Goal: Participate in discussion: Engage in conversation with other users on a specific topic

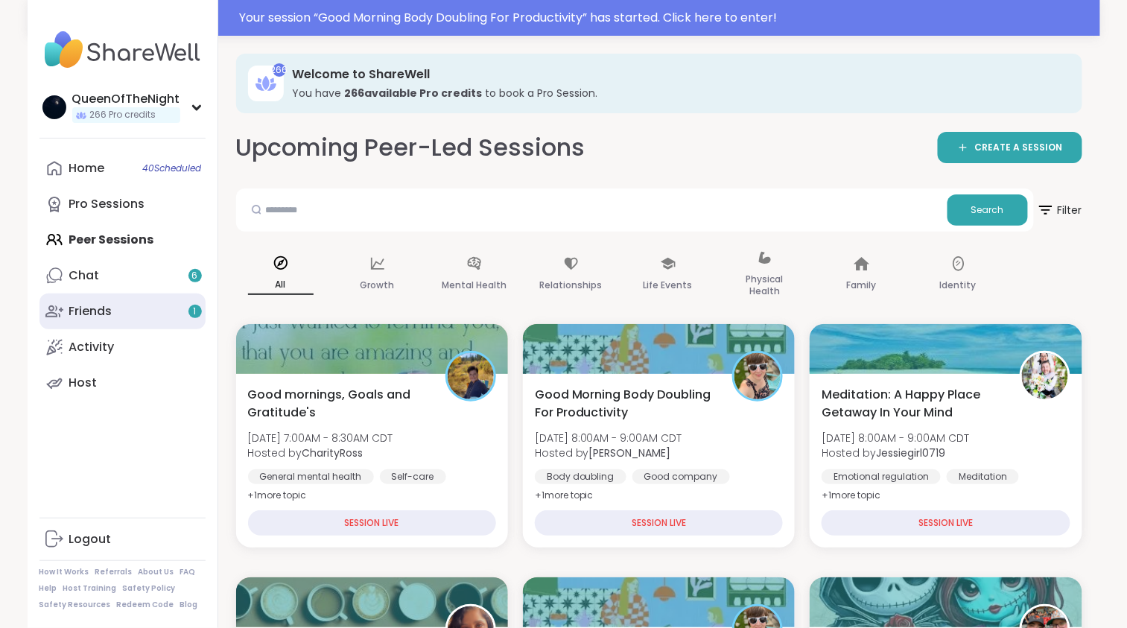
click at [146, 306] on link "Friends 1" at bounding box center [122, 311] width 166 height 36
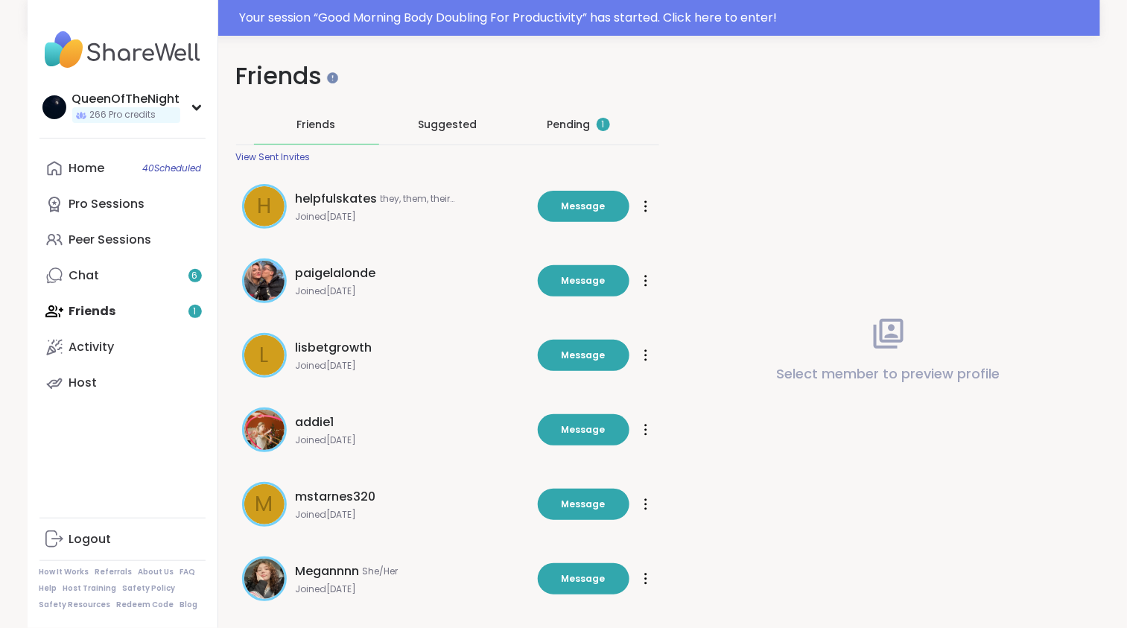
click at [565, 131] on div "Pending 1" at bounding box center [578, 124] width 63 height 15
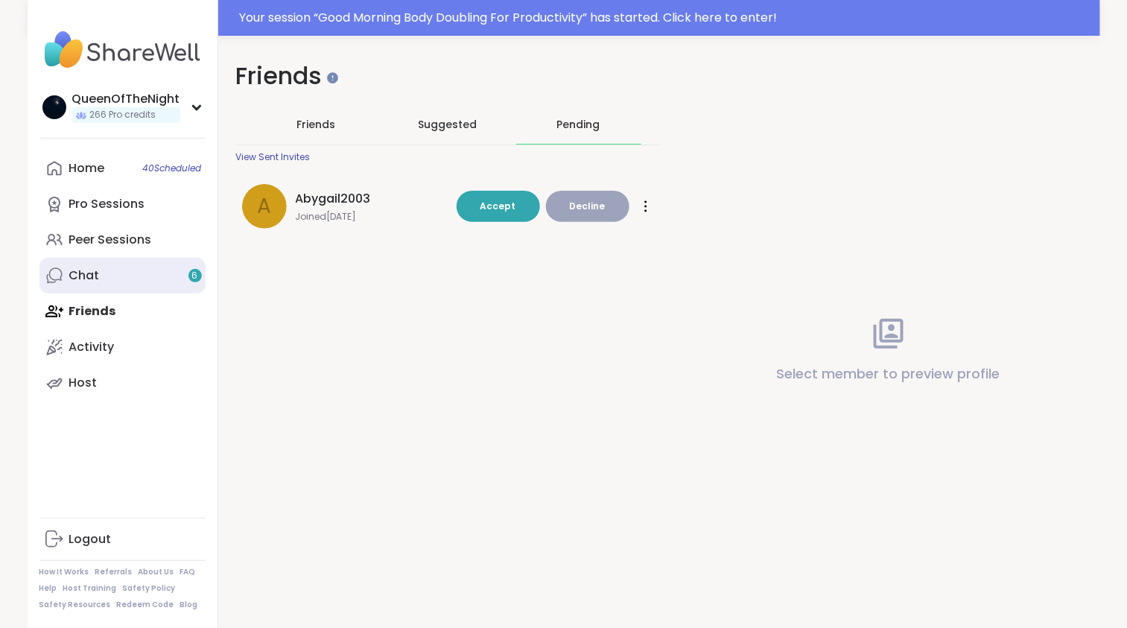
click at [142, 270] on link "Chat 6" at bounding box center [122, 276] width 166 height 36
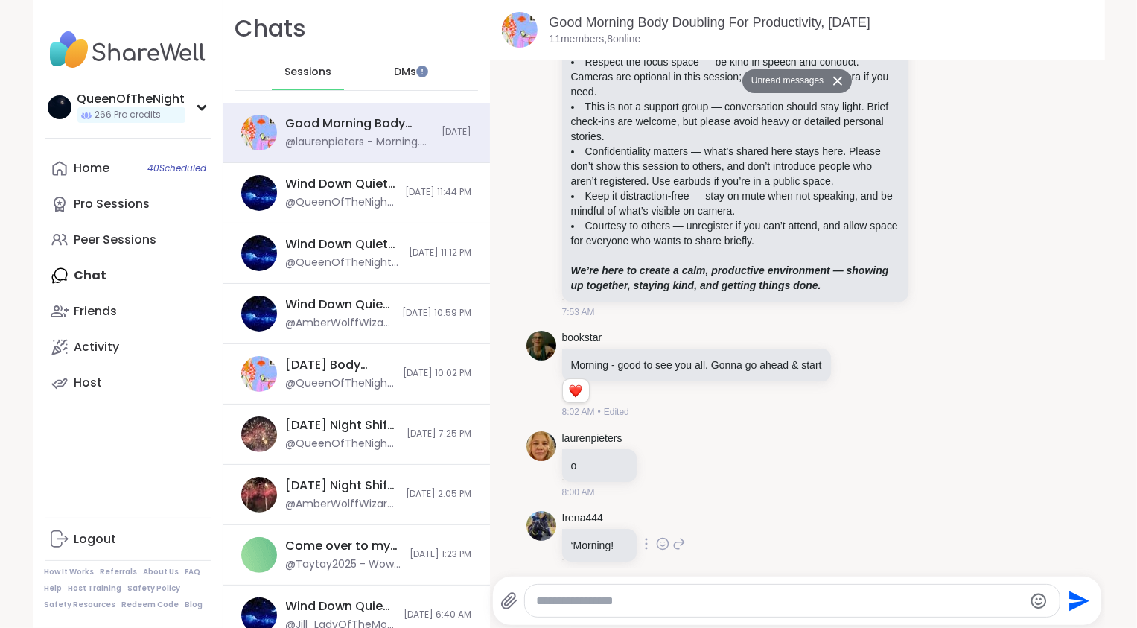
scroll to position [115, 0]
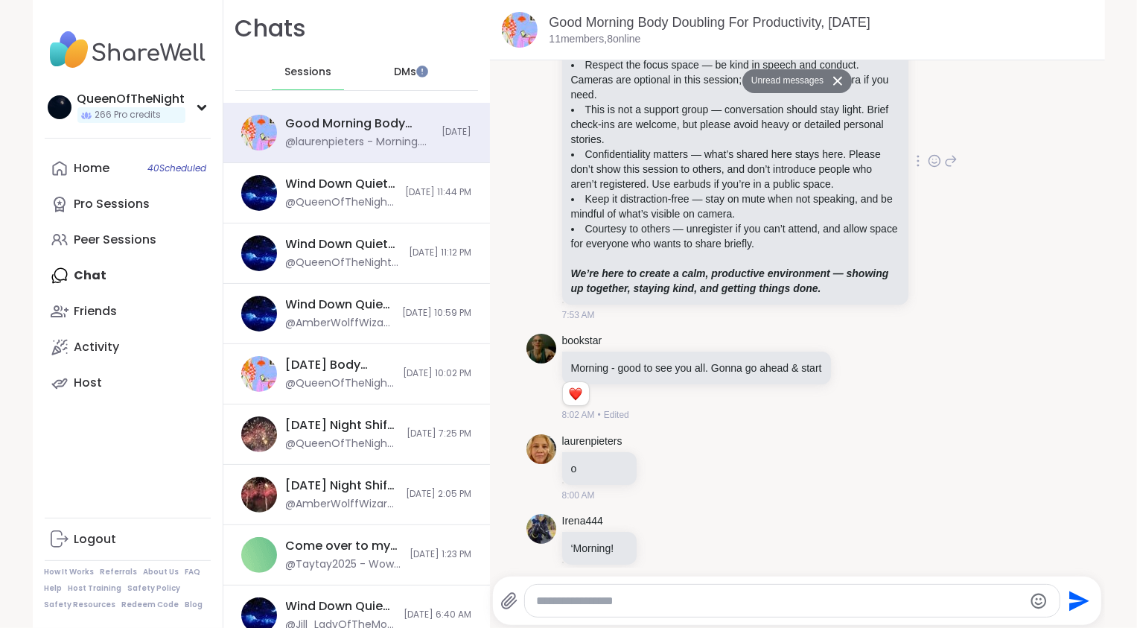
click at [928, 164] on icon at bounding box center [934, 160] width 13 height 15
click at [810, 144] on div "Select Reaction: Heart" at bounding box center [816, 136] width 13 height 13
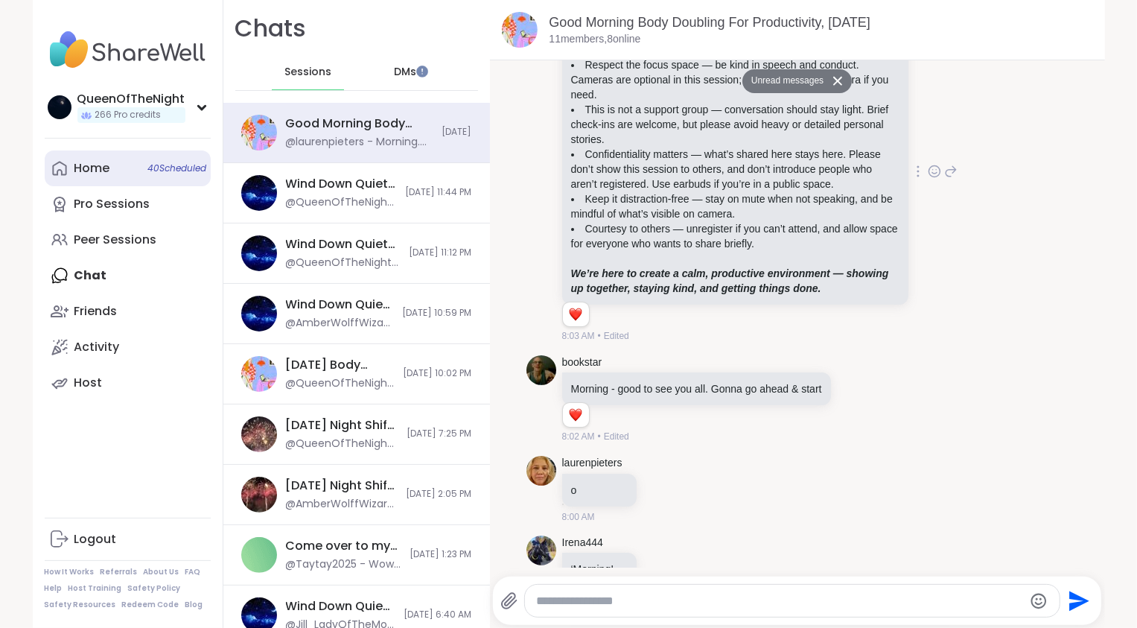
click at [113, 175] on link "Home 40 Scheduled" at bounding box center [128, 168] width 166 height 36
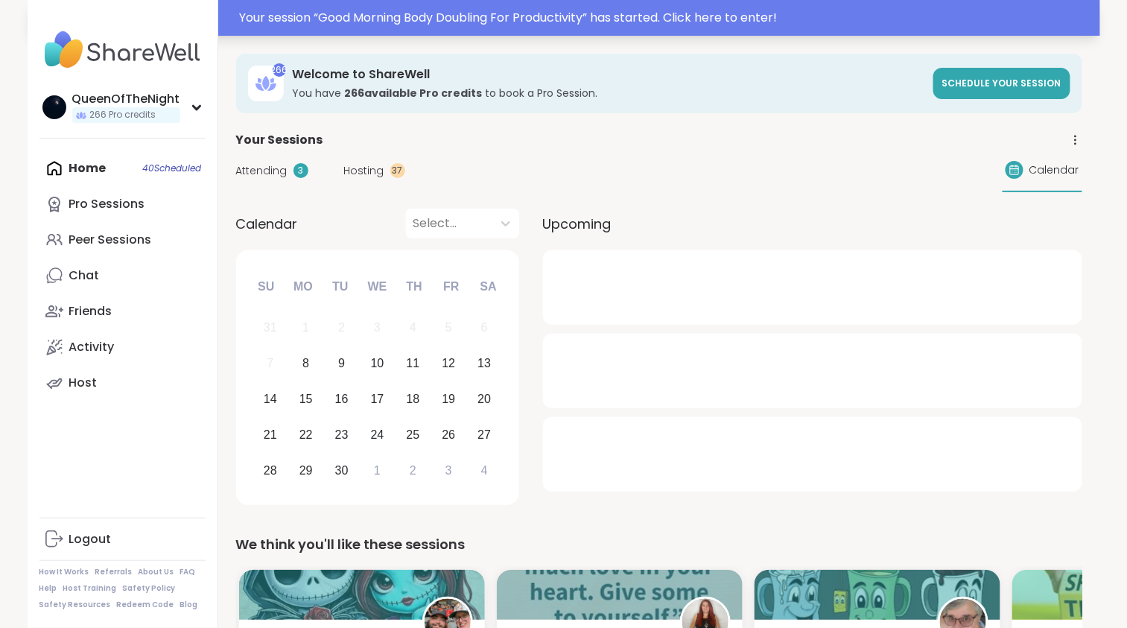
click at [430, 9] on div "Your session “ Good Morning Body Doubling For Productivity ” has started. Click…" at bounding box center [665, 18] width 851 height 18
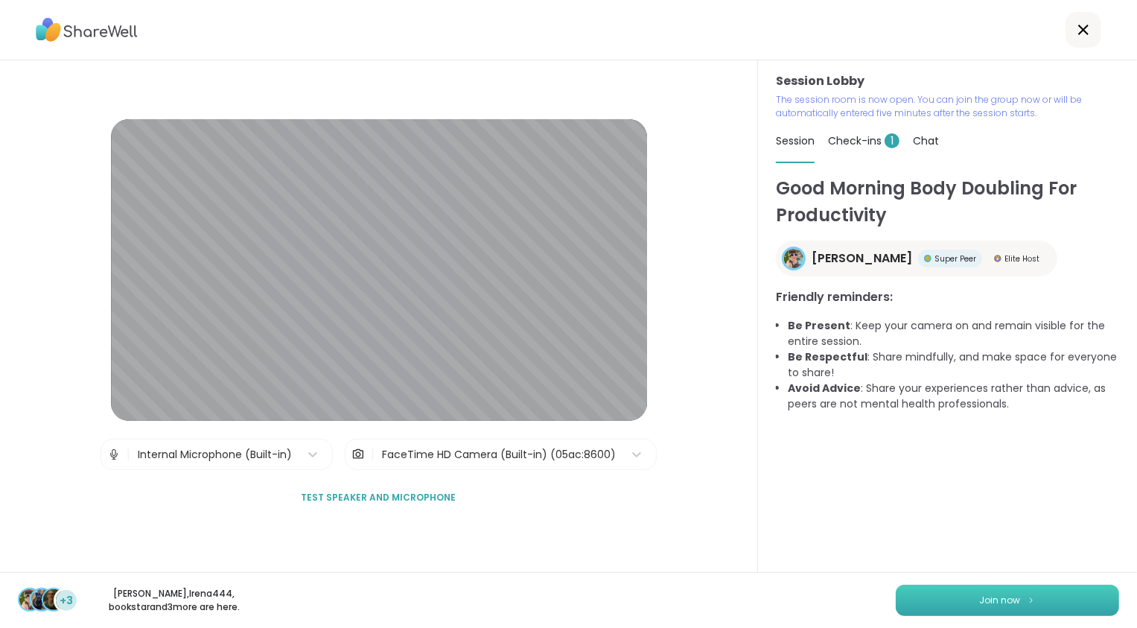
click at [993, 604] on button "Join now" at bounding box center [1007, 600] width 223 height 31
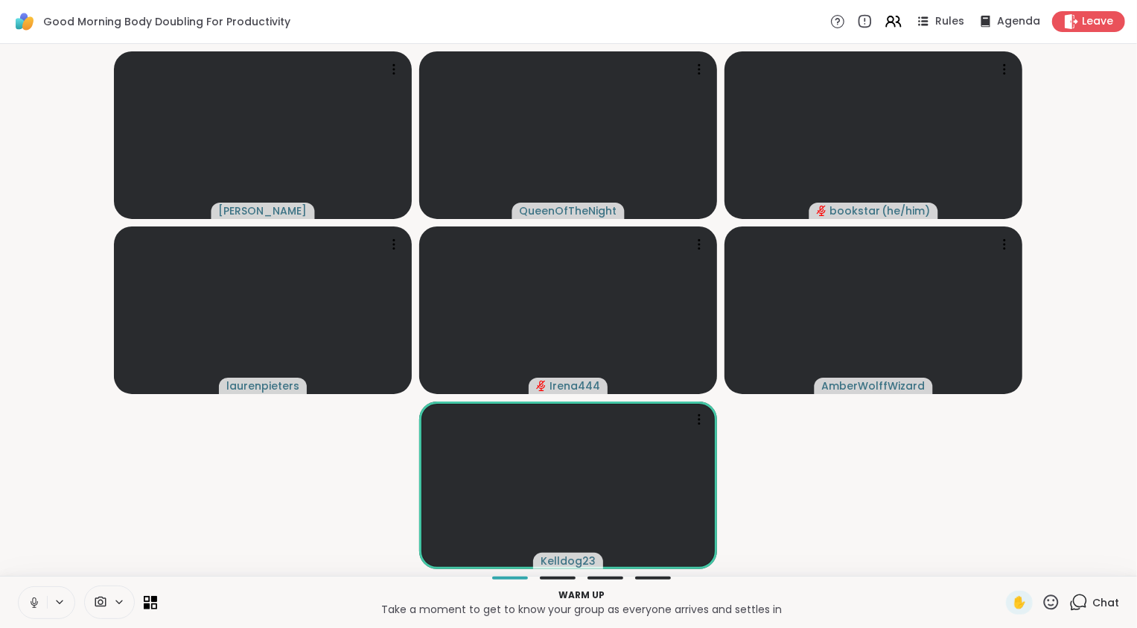
click at [28, 603] on icon at bounding box center [34, 602] width 13 height 13
click at [1073, 602] on icon at bounding box center [1080, 600] width 14 height 13
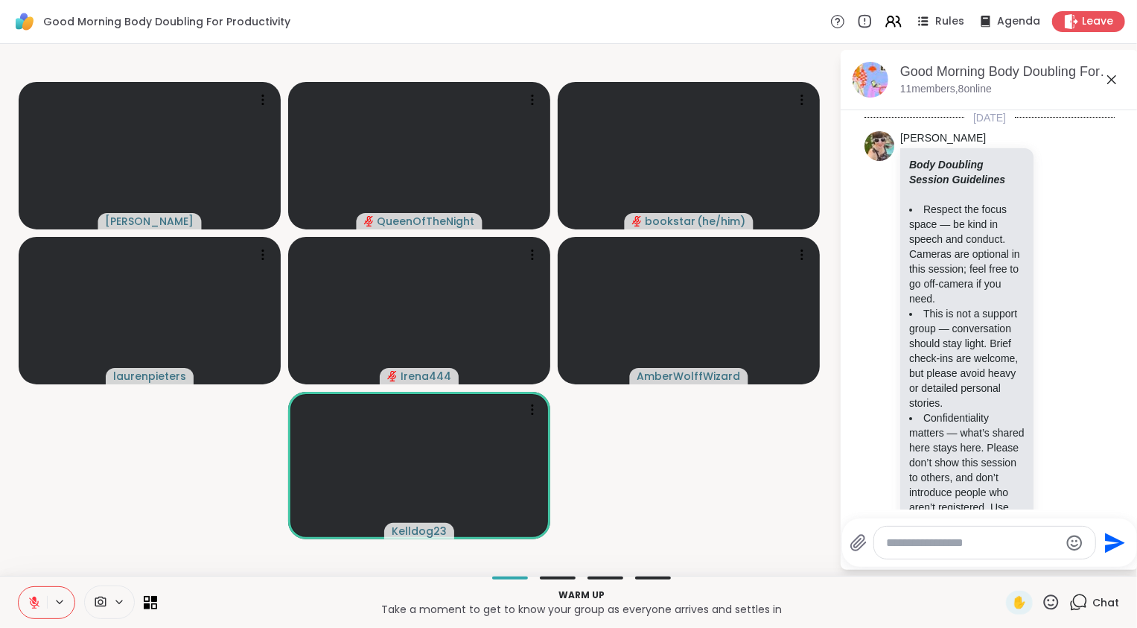
scroll to position [868, 0]
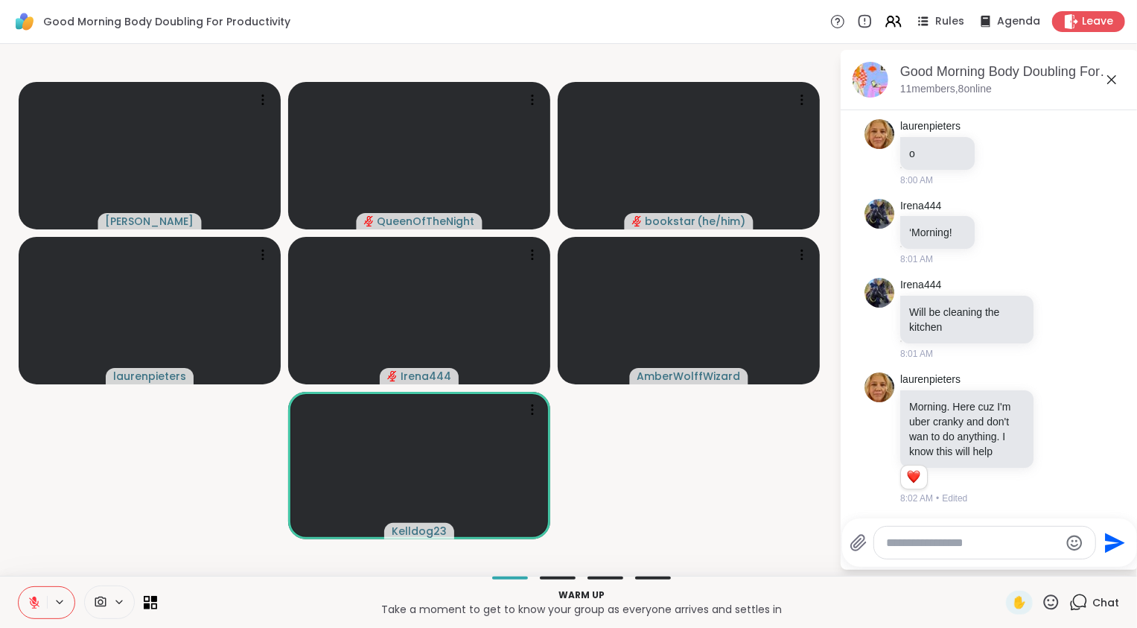
click at [983, 547] on textarea "Type your message" at bounding box center [973, 542] width 174 height 15
type textarea "**********"
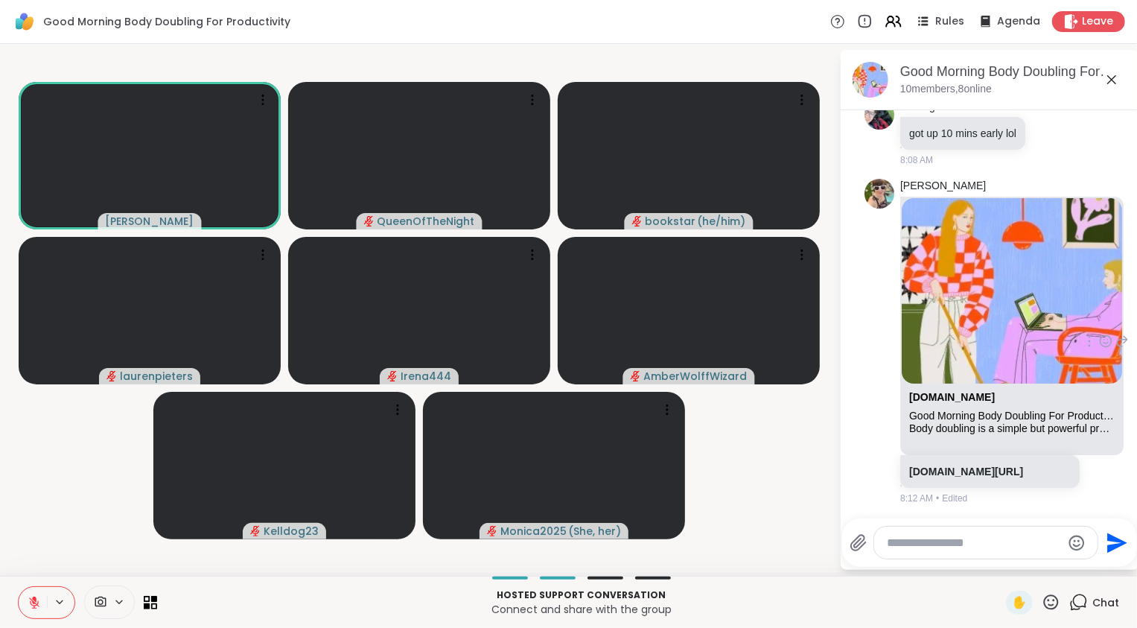
scroll to position [1785, 0]
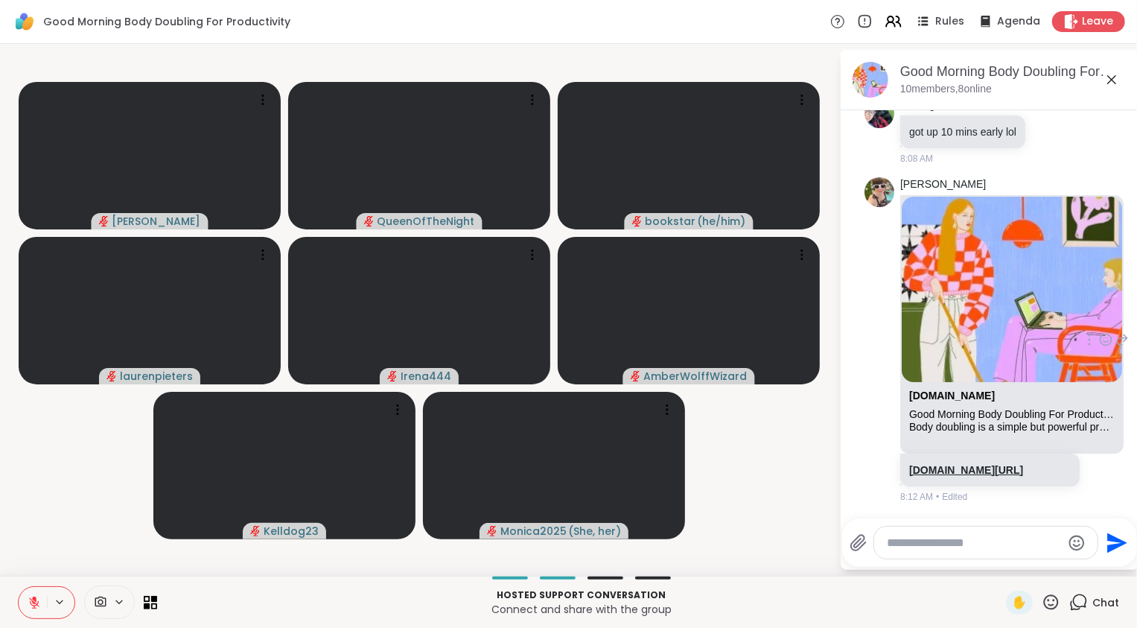
click at [1013, 464] on link "sharewellnow.com/series/1092dae9-7948-4136-94c5-80774139bab8" at bounding box center [966, 470] width 114 height 12
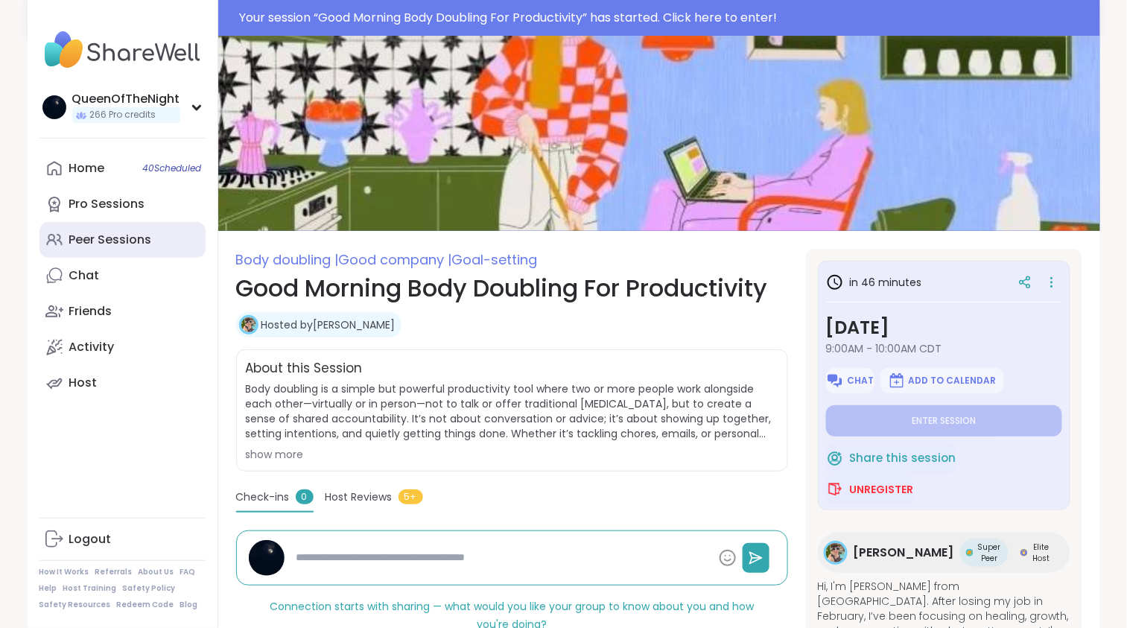
click at [156, 238] on link "Peer Sessions" at bounding box center [122, 240] width 166 height 36
type textarea "*"
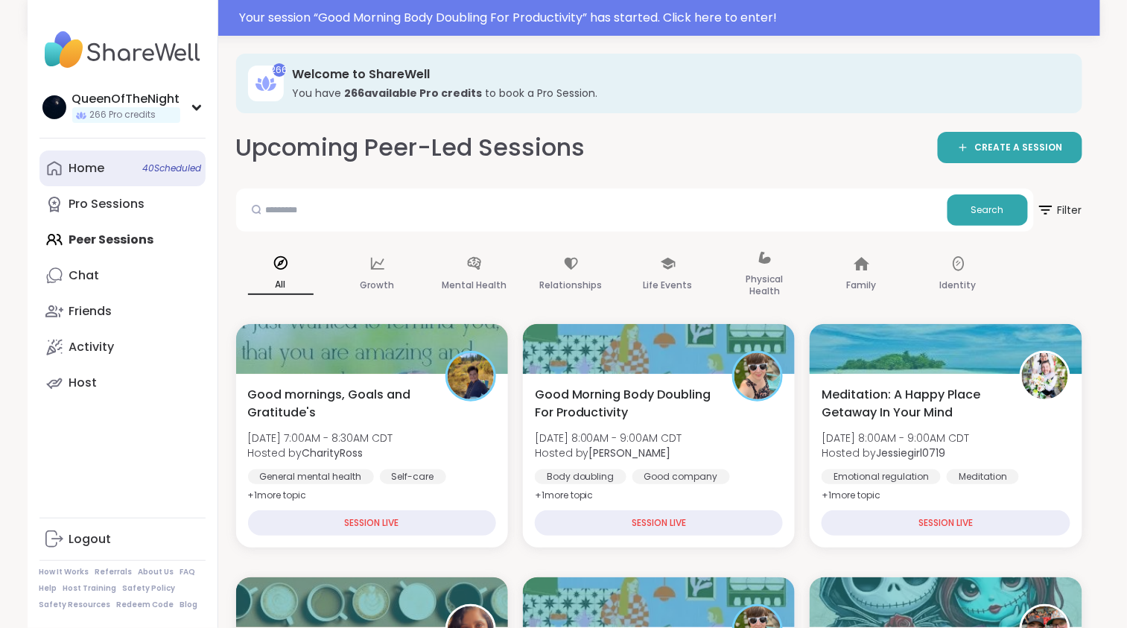
click at [115, 183] on link "Home 40 Scheduled" at bounding box center [122, 168] width 166 height 36
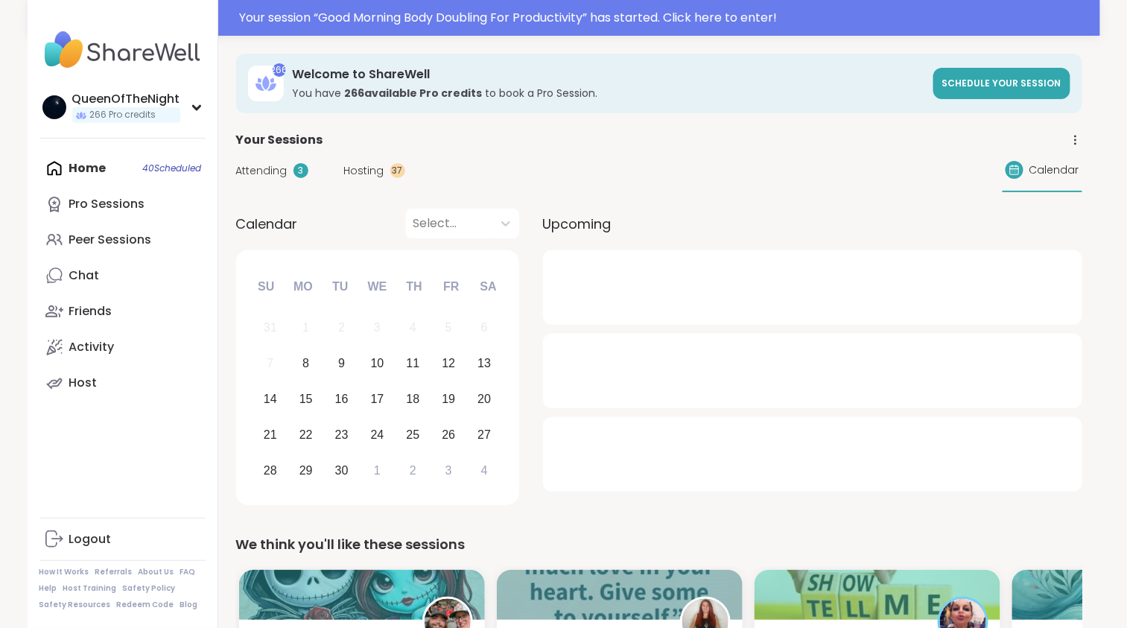
click at [360, 181] on div "Attending 3 Hosting 37 Calendar" at bounding box center [659, 170] width 846 height 43
click at [362, 171] on span "Hosting" at bounding box center [364, 171] width 40 height 16
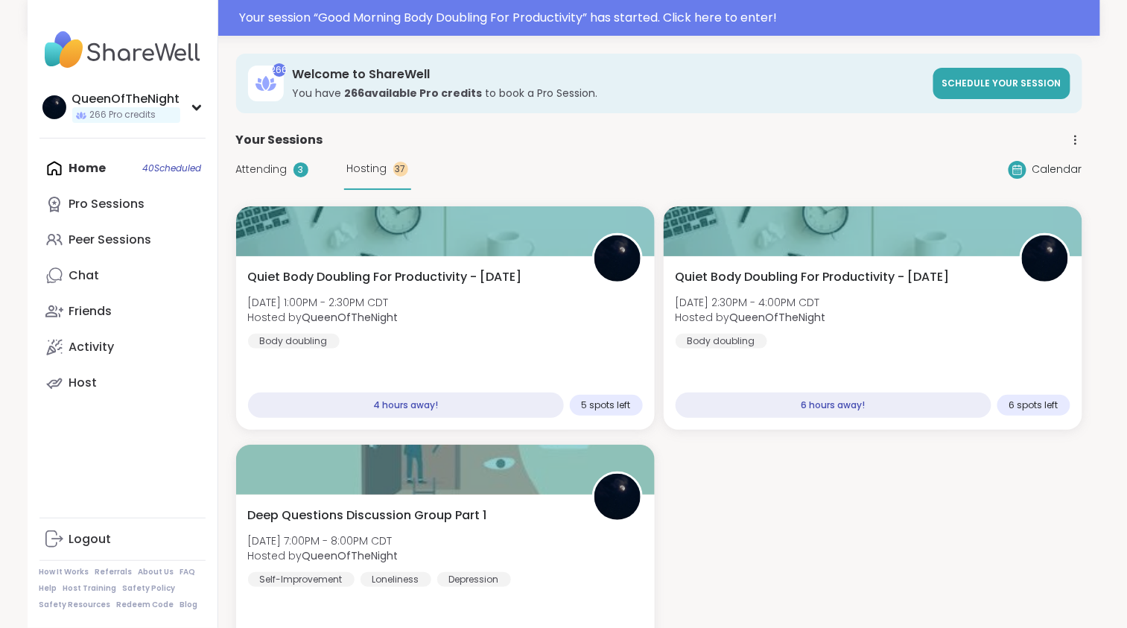
click at [272, 176] on span "Attending" at bounding box center [261, 170] width 51 height 16
